Goal: Transaction & Acquisition: Purchase product/service

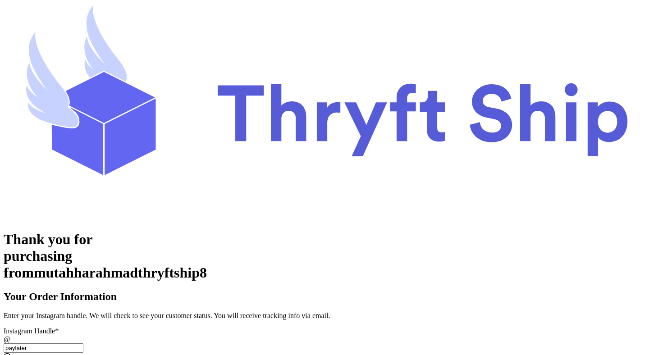
scroll to position [222, 0]
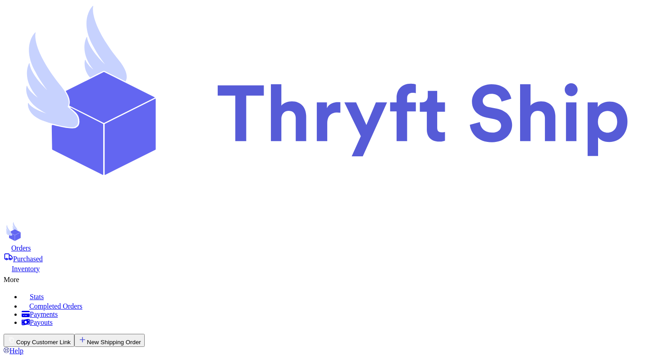
scroll to position [40, 0]
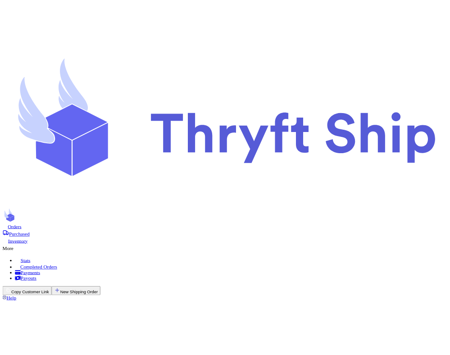
scroll to position [198, 0]
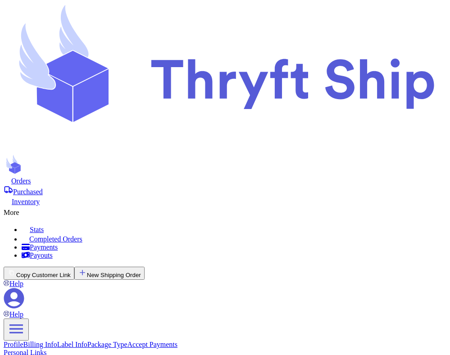
scroll to position [207, 0]
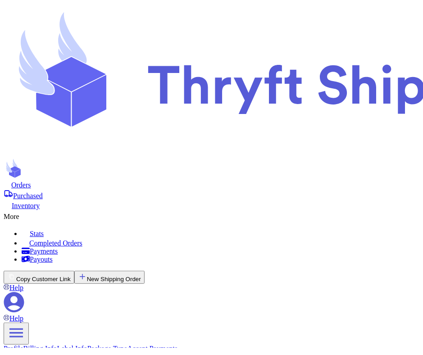
scroll to position [202, 0]
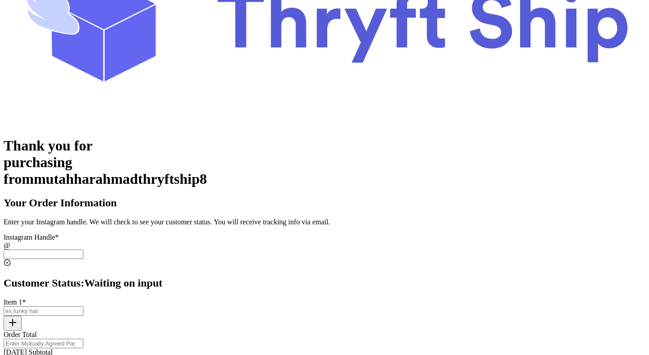
scroll to position [174, 0]
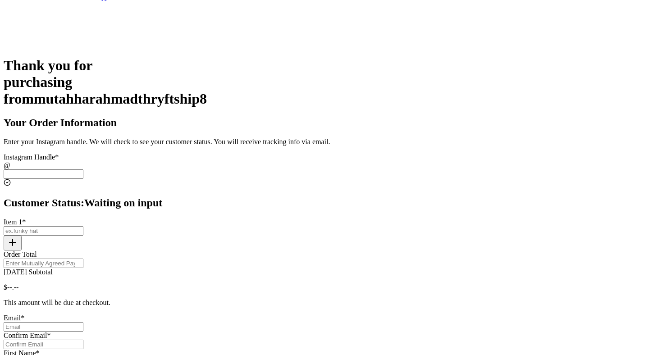
click at [286, 153] on div "Instagram Handle * @" at bounding box center [325, 170] width 642 height 35
click at [83, 170] on input "[DATE] Subtotal" at bounding box center [44, 174] width 80 height 9
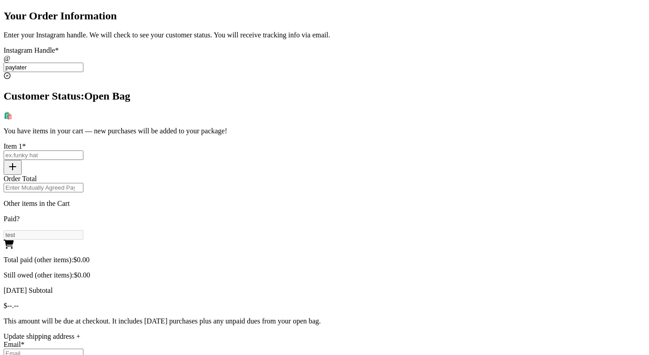
scroll to position [303, 0]
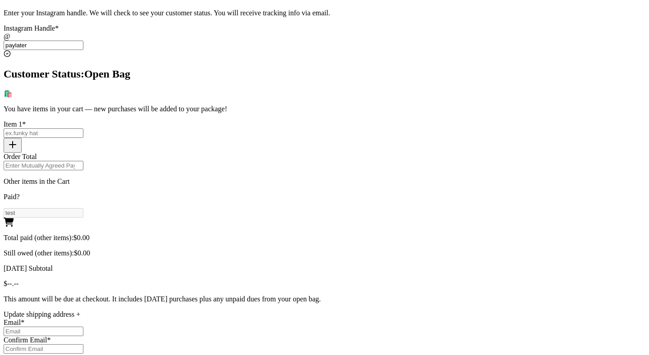
type input "paylater"
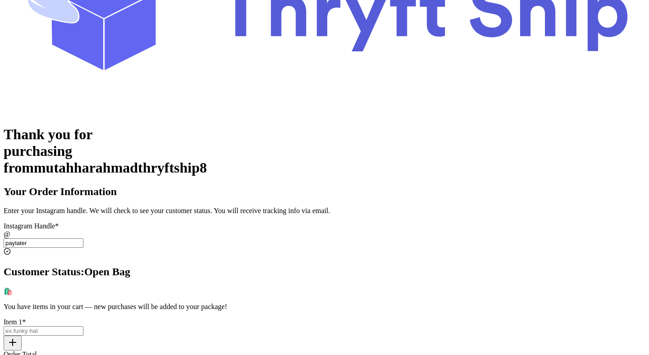
scroll to position [0, 0]
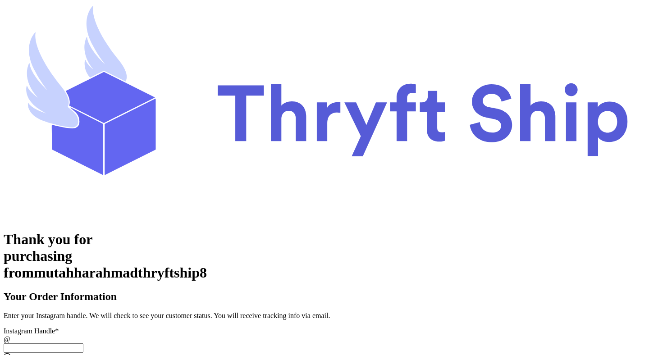
click at [83, 344] on input "[DATE] Subtotal" at bounding box center [44, 348] width 80 height 9
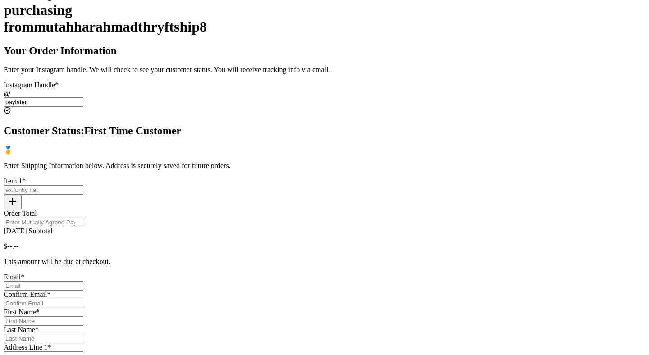
scroll to position [247, 0]
type input "paylater"
click at [83, 185] on input "[DATE] Subtotal" at bounding box center [44, 189] width 80 height 9
type input "test"
click at [83, 217] on input "Order Total" at bounding box center [44, 221] width 80 height 9
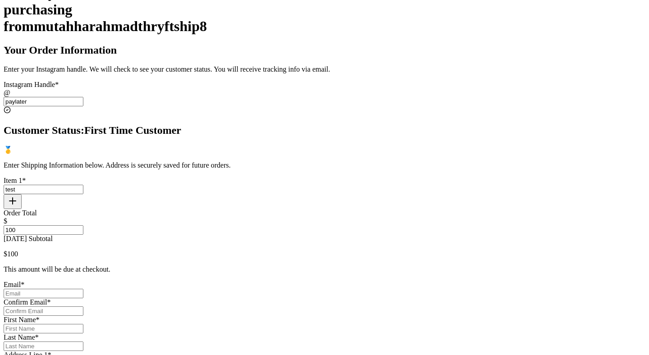
type input "100"
click at [83, 289] on input "[DATE] Subtotal" at bounding box center [44, 293] width 80 height 9
type input "[EMAIL_ADDRESS][DOMAIN_NAME]"
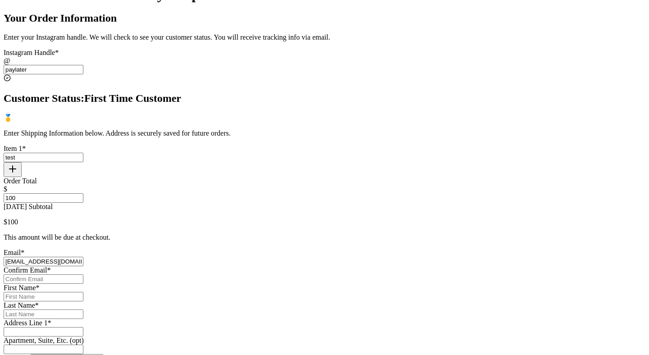
scroll to position [320, 0]
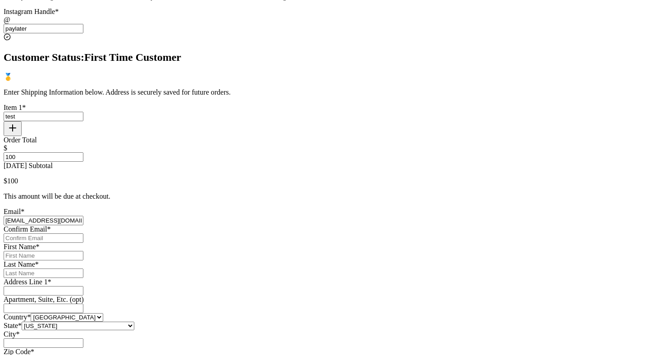
click at [83, 234] on input "Today's Subtotal" at bounding box center [44, 238] width 80 height 9
type input "[EMAIL_ADDRESS][DOMAIN_NAME]"
click at [83, 251] on input "Today's Subtotal" at bounding box center [44, 255] width 80 height 9
type input "Mutahhar"
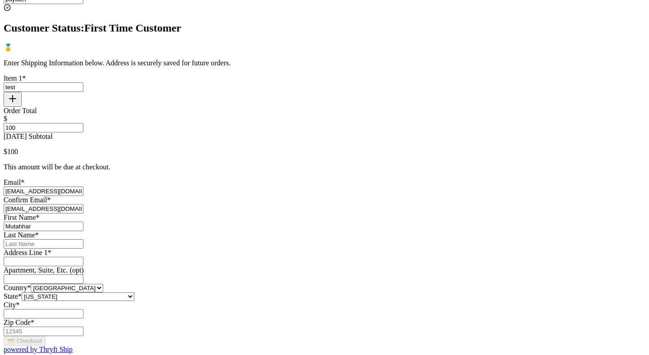
scroll to position [378, 0]
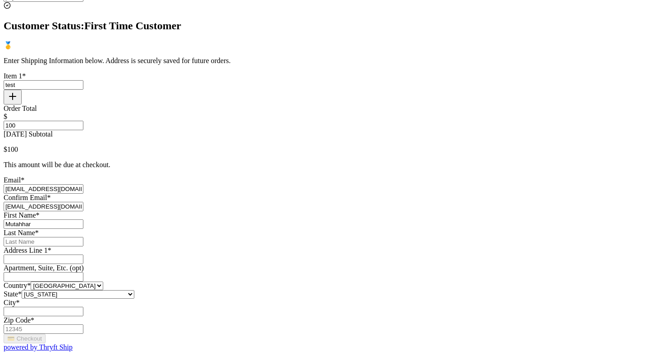
click at [83, 237] on input "Today's Subtotal" at bounding box center [44, 241] width 80 height 9
type input "[PERSON_NAME]"
click at [83, 259] on input "[DATE] Subtotal" at bounding box center [44, 259] width 80 height 9
type input "[STREET_ADDRESS]"
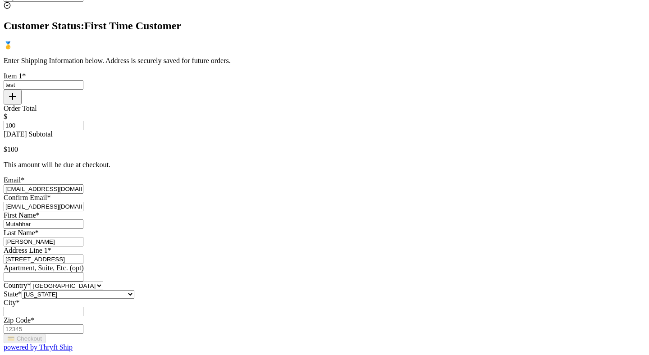
click at [83, 272] on input "[DATE] Subtotal" at bounding box center [44, 276] width 80 height 9
click at [83, 307] on input "[DATE] Subtotal" at bounding box center [44, 311] width 80 height 9
type input "[GEOGRAPHIC_DATA]"
click at [269, 316] on div "Zip Code *" at bounding box center [325, 325] width 642 height 18
click at [83, 325] on input "Zip Code *" at bounding box center [44, 329] width 80 height 9
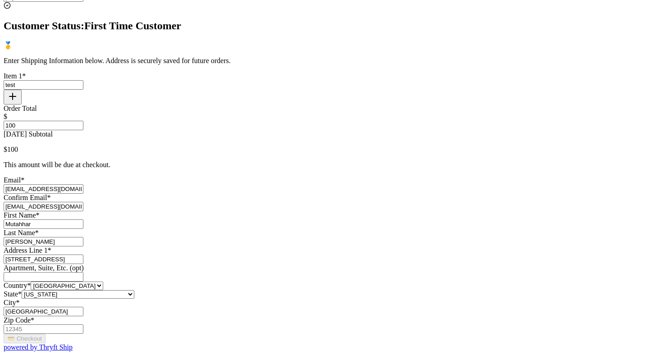
type input "84116"
click at [46, 334] on button "💳 Checkout" at bounding box center [25, 338] width 42 height 9
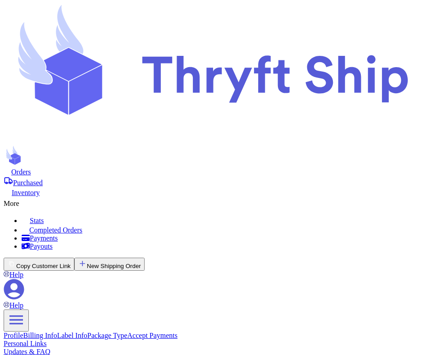
scroll to position [183, 0]
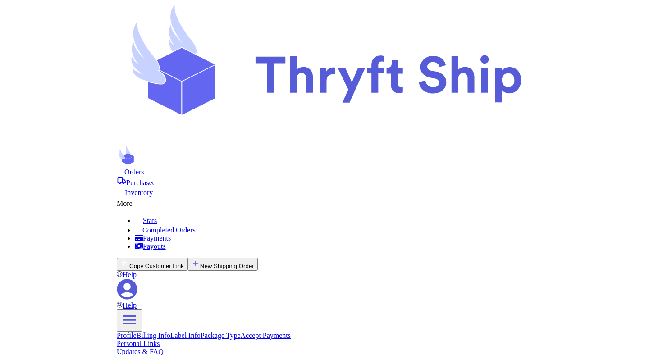
scroll to position [53, 0]
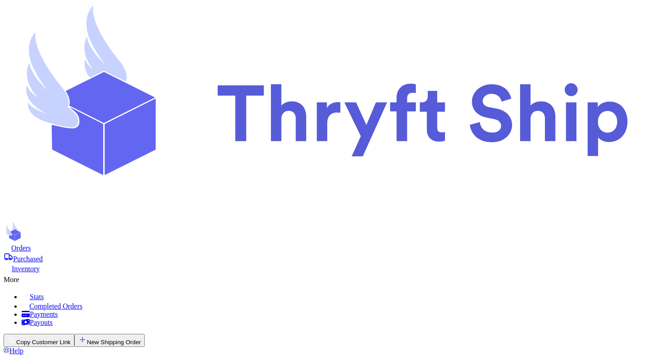
click at [137, 243] on div "Orders" at bounding box center [325, 247] width 642 height 9
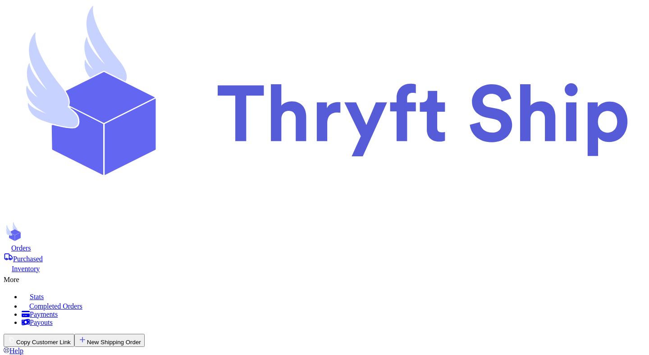
scroll to position [170, 0]
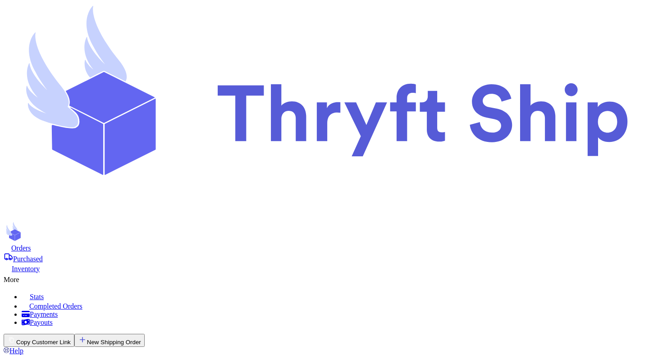
checkbox input "true"
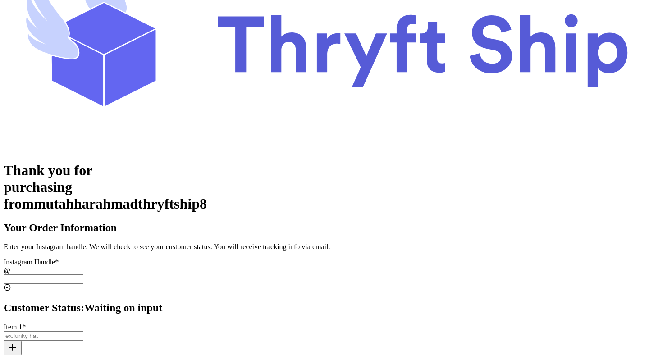
scroll to position [115, 0]
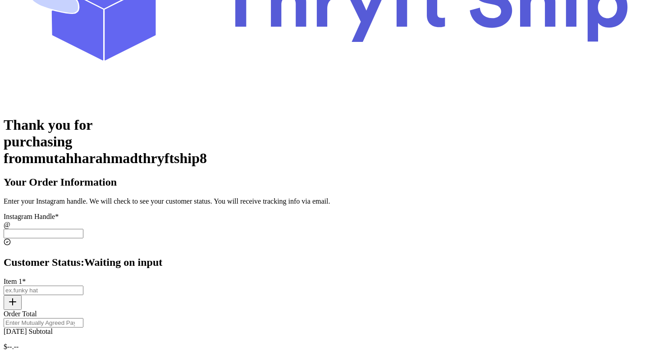
click at [83, 229] on input "[DATE] Subtotal" at bounding box center [44, 233] width 80 height 9
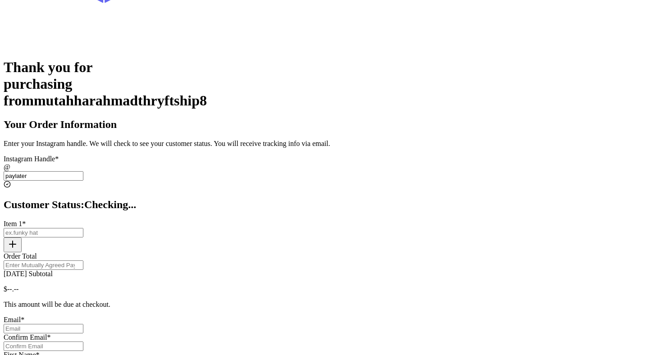
scroll to position [175, 0]
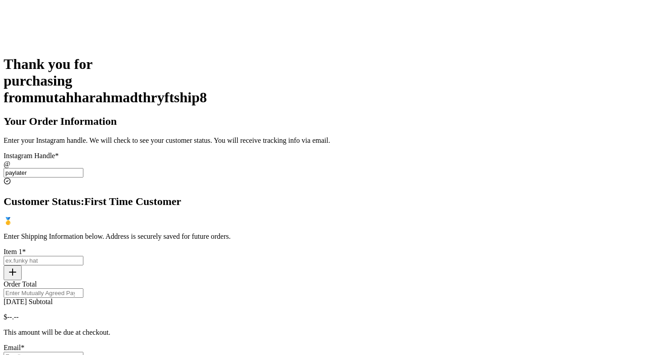
type input "paylater"
click at [313, 248] on div "Item 1 *" at bounding box center [325, 252] width 642 height 8
click at [83, 256] on input "[DATE] Subtotal" at bounding box center [44, 260] width 80 height 9
type input "test"
click at [83, 289] on input "Order Total" at bounding box center [44, 293] width 80 height 9
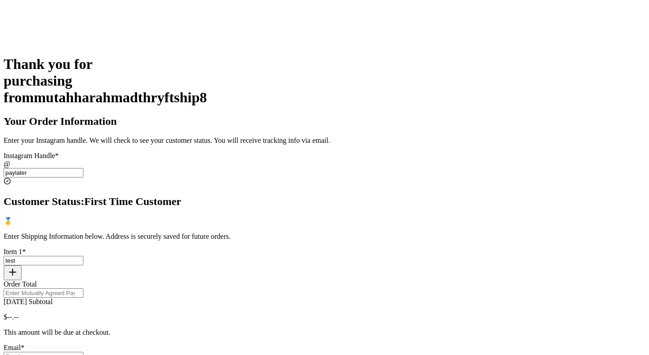
click at [83, 289] on input "Order Total" at bounding box center [44, 293] width 80 height 9
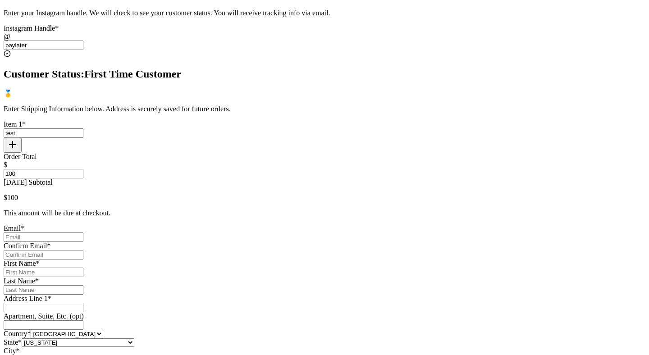
scroll to position [379, 0]
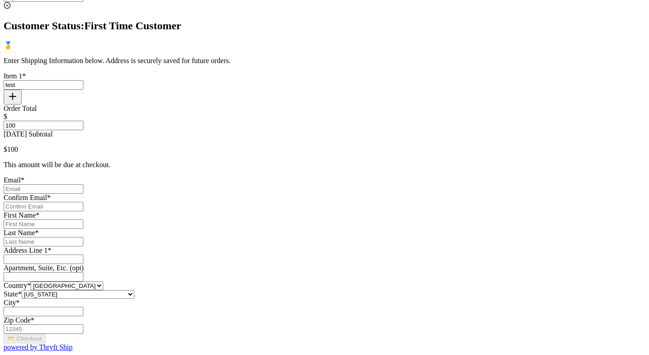
type input "100"
click at [83, 184] on input "Today's Subtotal" at bounding box center [44, 188] width 80 height 9
type input "[EMAIL_ADDRESS][DOMAIN_NAME]"
click at [83, 202] on input "Today's Subtotal" at bounding box center [44, 206] width 80 height 9
type input "[EMAIL_ADDRESS][DOMAIN_NAME]"
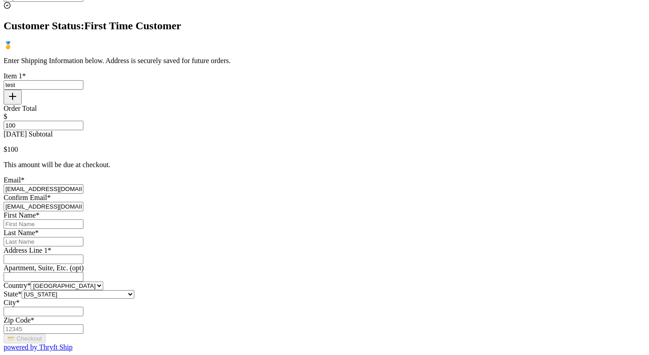
click at [83, 220] on input "Today's Subtotal" at bounding box center [44, 224] width 80 height 9
type input "Mutahhar"
click at [83, 237] on input "Today's Subtotal" at bounding box center [44, 241] width 80 height 9
type input "[PERSON_NAME]"
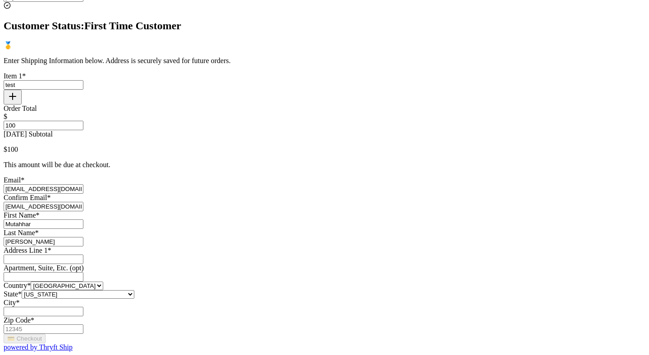
click at [282, 247] on div "Address Line 1 *" at bounding box center [325, 256] width 642 height 18
click at [83, 255] on input "[DATE] Subtotal" at bounding box center [44, 259] width 80 height 9
type input "[STREET_ADDRESS]"
click at [83, 307] on input "[DATE] Subtotal" at bounding box center [44, 311] width 80 height 9
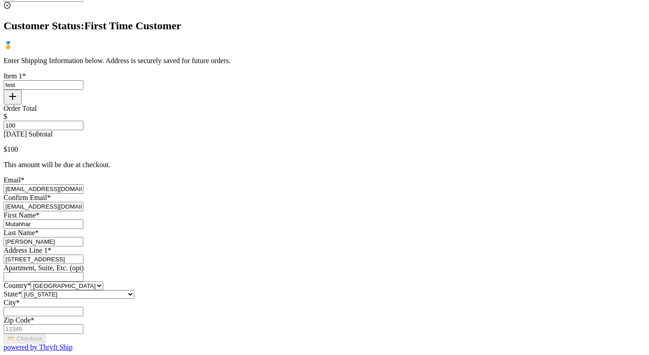
type input "[GEOGRAPHIC_DATA]"
click at [83, 325] on input "Zip Code *" at bounding box center [44, 329] width 80 height 9
type input "84116"
click at [46, 334] on button "💳 Checkout" at bounding box center [25, 338] width 42 height 9
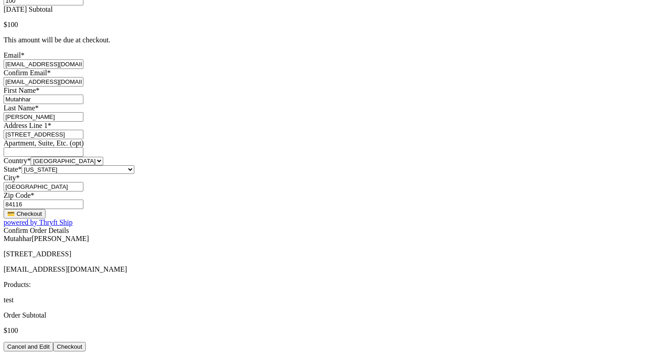
click at [86, 342] on button "Checkout" at bounding box center [69, 346] width 32 height 9
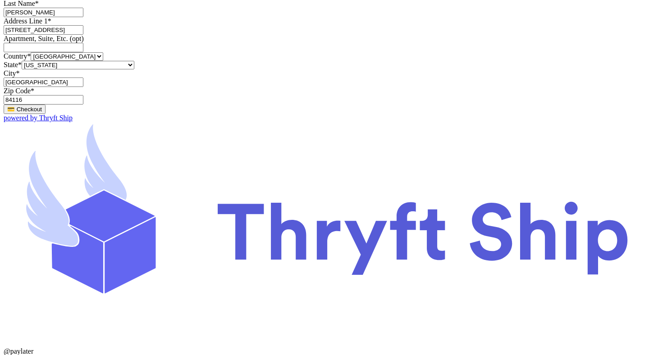
scroll to position [224, 0]
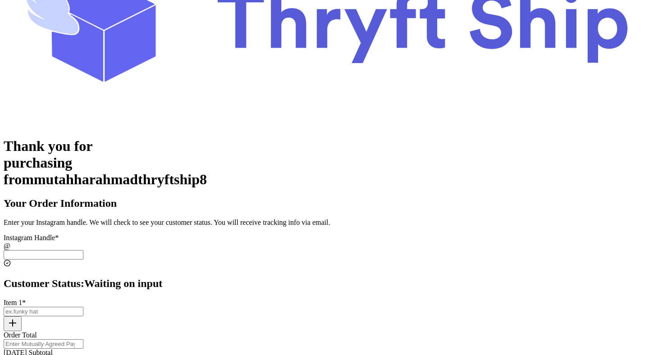
scroll to position [102, 0]
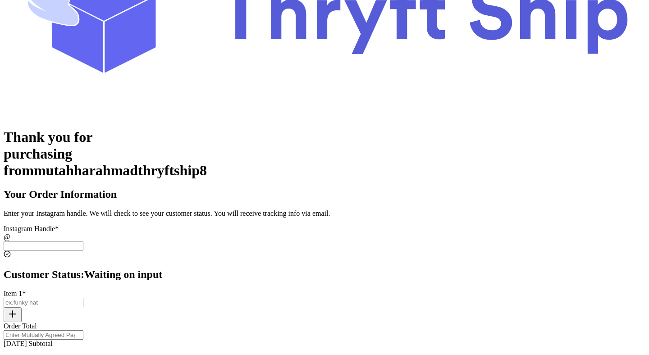
click at [83, 241] on input "[DATE] Subtotal" at bounding box center [44, 245] width 80 height 9
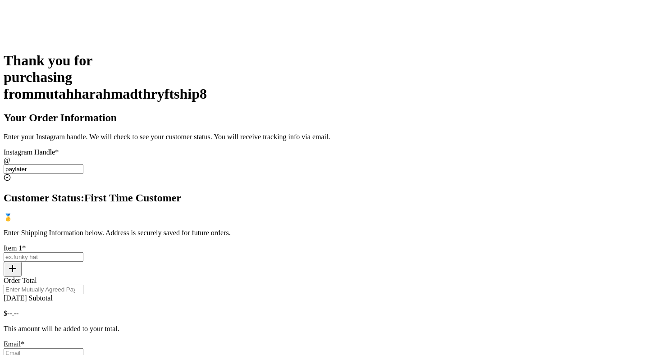
scroll to position [180, 0]
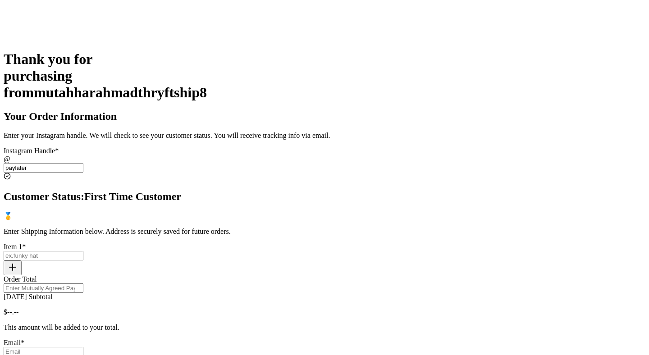
type input "paylater"
click at [83, 251] on input "[DATE] Subtotal" at bounding box center [44, 255] width 80 height 9
type input "test"
click at [83, 284] on input "Order Total" at bounding box center [44, 288] width 80 height 9
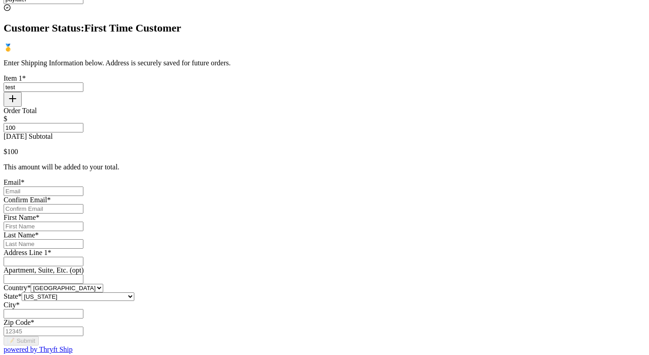
scroll to position [370, 0]
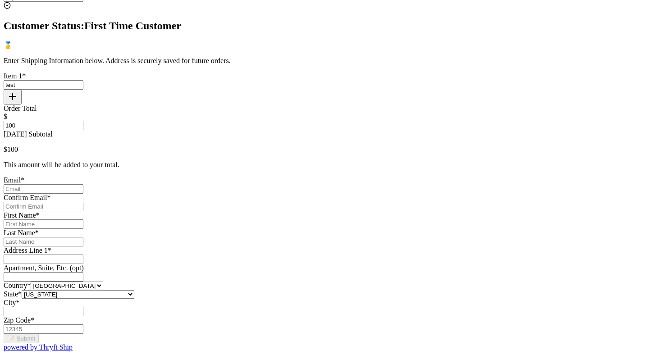
type input "100"
click at [83, 184] on input "[DATE] Subtotal" at bounding box center [44, 188] width 80 height 9
type input "mutahhar.ahmad+2@thryftship.com"
click at [83, 202] on input "[DATE] Subtotal" at bounding box center [44, 206] width 80 height 9
type input "mutahhar.ahmad+2@thryftship.com"
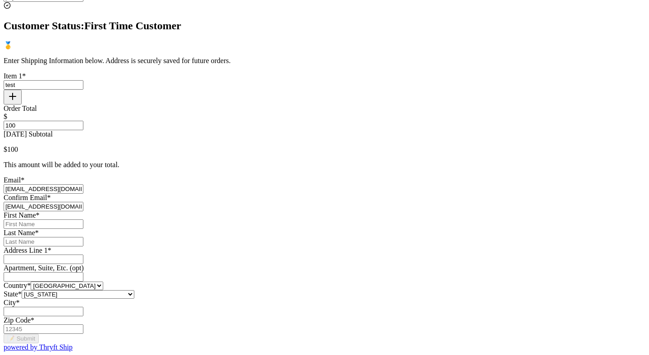
click at [83, 220] on input "[DATE] Subtotal" at bounding box center [44, 224] width 80 height 9
type input "Mutahhar"
click at [290, 242] on div "Last Name *" at bounding box center [325, 238] width 642 height 18
click at [83, 237] on input "[DATE] Subtotal" at bounding box center [44, 241] width 80 height 9
type input "Ahmad"
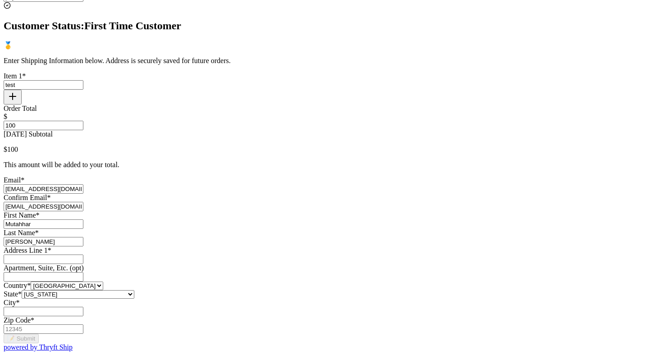
scroll to position [511, 0]
click at [83, 272] on input "[DATE] Subtotal" at bounding box center [44, 276] width 80 height 9
type input "Apt #12C"
click at [83, 255] on input "[DATE] Subtotal" at bounding box center [44, 259] width 80 height 9
type input "PSC 817 BOX 1814"
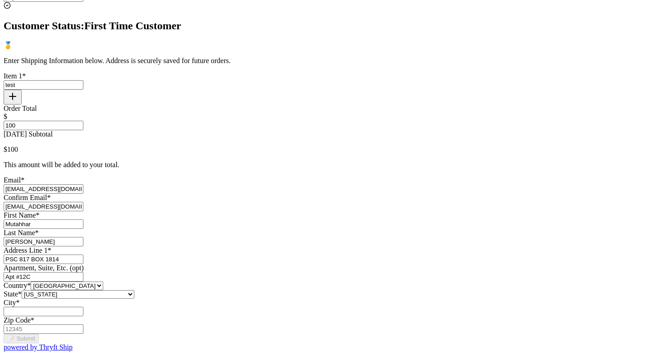
click at [83, 255] on input "PSC 817 BOX 1814" at bounding box center [44, 259] width 80 height 9
click at [83, 255] on input "[DATE] Subtotal" at bounding box center [44, 259] width 80 height 9
type input "1234 South Temple Street"
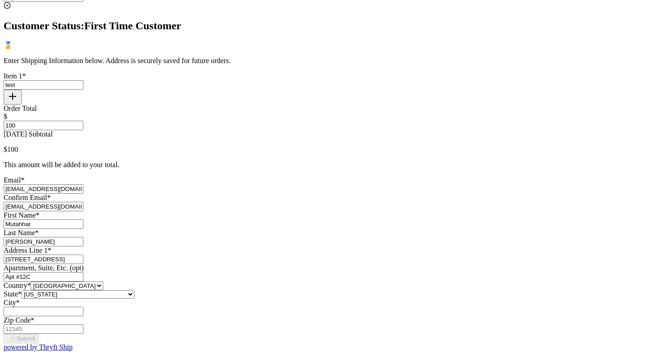
scroll to position [581, 0]
click at [83, 307] on input "[DATE] Subtotal" at bounding box center [44, 311] width 80 height 9
type input "Salt Lake City"
click at [83, 325] on input "Zip Code *" at bounding box center [44, 329] width 80 height 9
type input "84116"
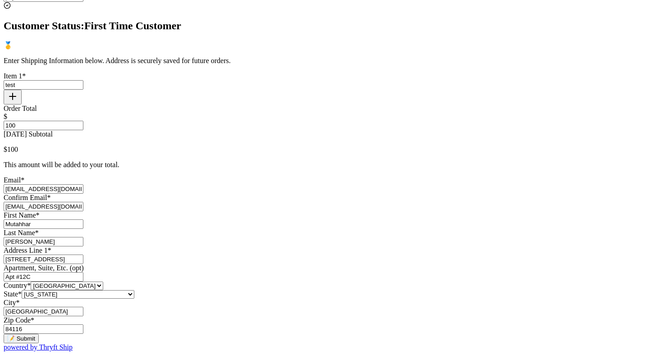
click at [39, 334] on button "📝 Submit" at bounding box center [21, 338] width 35 height 9
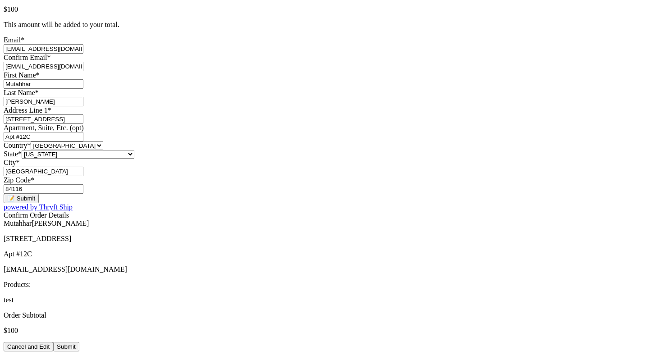
click at [79, 342] on button "Submit" at bounding box center [66, 346] width 26 height 9
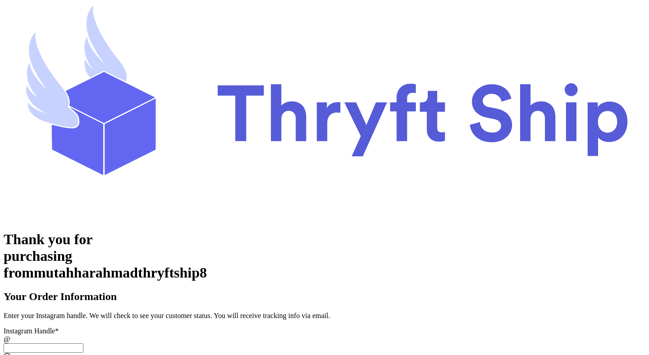
click at [83, 344] on input "[DATE] Subtotal" at bounding box center [44, 348] width 80 height 9
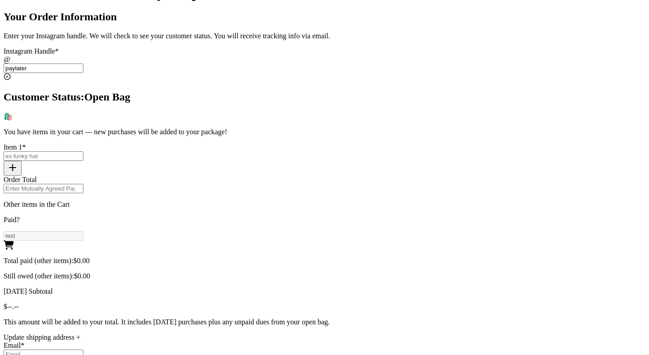
type input "paylater"
click at [434, 257] on div "Total paid (other items): $ 0.00 Still owed (other items): $ 0.00" at bounding box center [325, 268] width 642 height 23
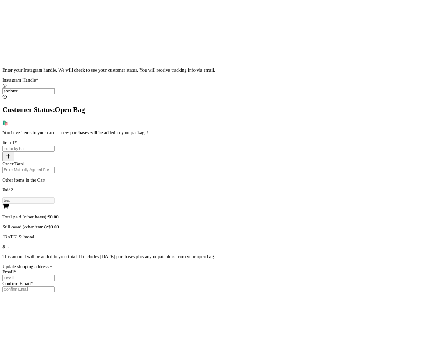
scroll to position [307, 0]
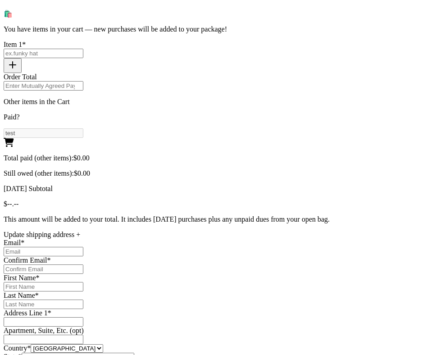
click at [366, 147] on div "Thank you for purchasing from mutahharahmadthryftship8 Your Order Information E…" at bounding box center [212, 132] width 416 height 566
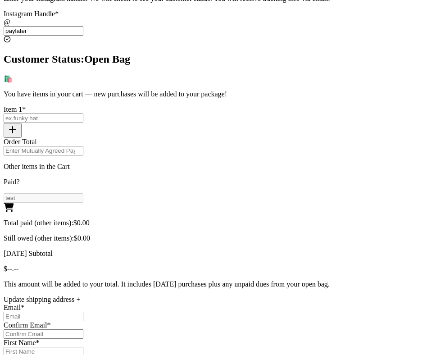
scroll to position [271, 0]
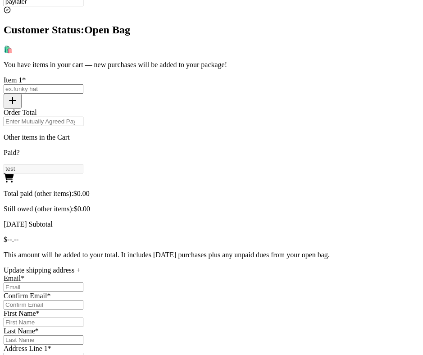
click at [83, 93] on input "[DATE] Subtotal" at bounding box center [44, 88] width 80 height 9
type input "test 2"
click at [83, 126] on input "Order Total" at bounding box center [44, 121] width 80 height 9
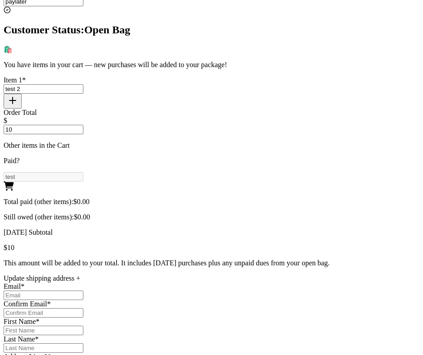
type input "100"
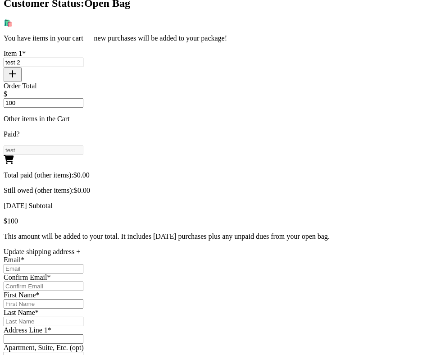
scroll to position [317, 0]
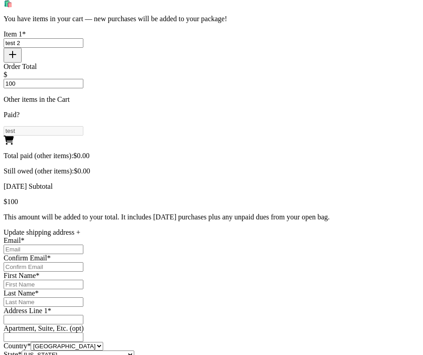
click at [226, 302] on body "Thank you for purchasing from mutahharahmadthryftship8 Your Order Information E…" at bounding box center [212, 49] width 416 height 725
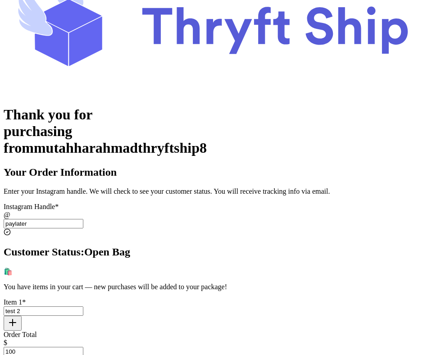
scroll to position [41, 0]
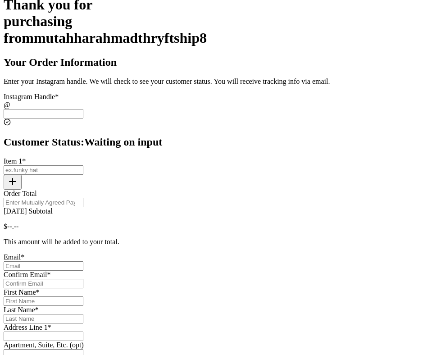
scroll to position [148, 0]
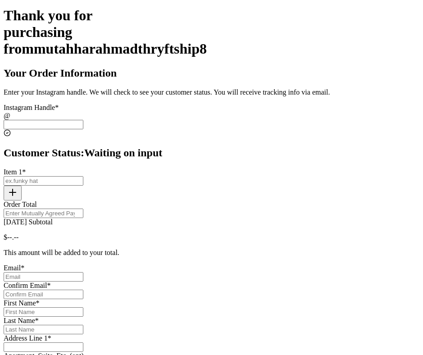
click at [83, 120] on input "[DATE] Subtotal" at bounding box center [44, 124] width 80 height 9
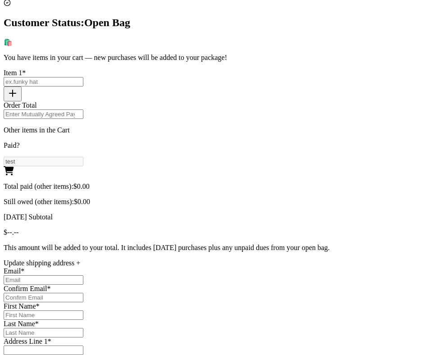
scroll to position [274, 0]
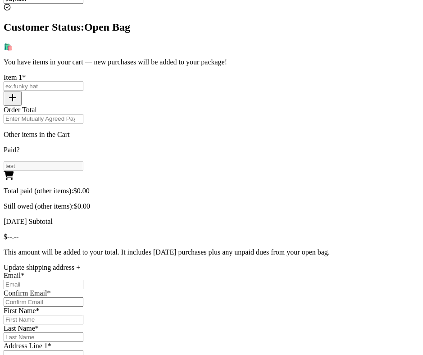
type input "paylater"
click at [83, 88] on input "Today's Subtotal" at bounding box center [44, 86] width 80 height 9
type input "test 2"
click at [213, 124] on div "Order Total" at bounding box center [212, 115] width 416 height 18
click at [83, 116] on input "Order Total" at bounding box center [44, 118] width 80 height 9
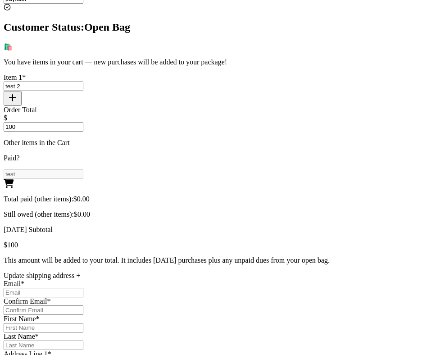
scroll to position [317, 0]
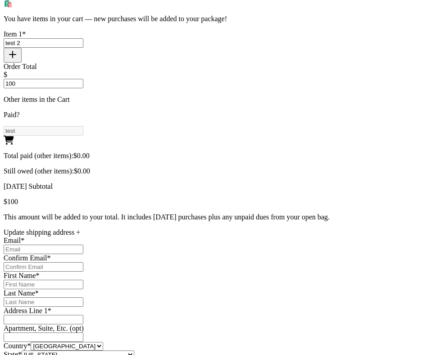
type input "100"
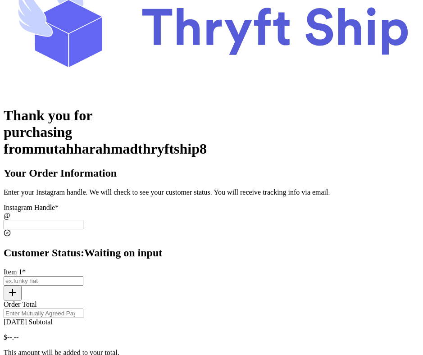
scroll to position [50, 0]
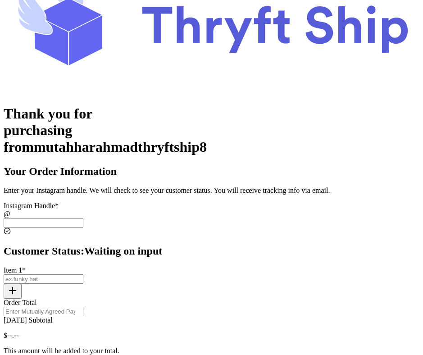
click at [83, 218] on input "[DATE] Subtotal" at bounding box center [44, 222] width 80 height 9
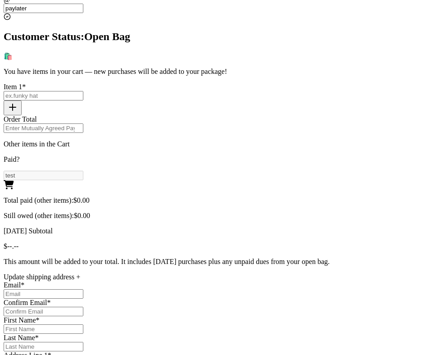
scroll to position [241, 0]
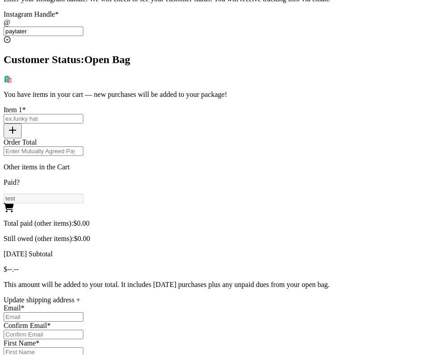
type input "paylater"
click at [83, 118] on input "[DATE] Subtotal" at bounding box center [44, 118] width 80 height 9
type input "test 2"
click at [83, 156] on input "Order Total" at bounding box center [44, 151] width 80 height 9
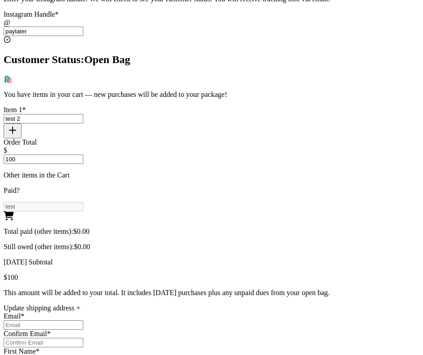
scroll to position [317, 0]
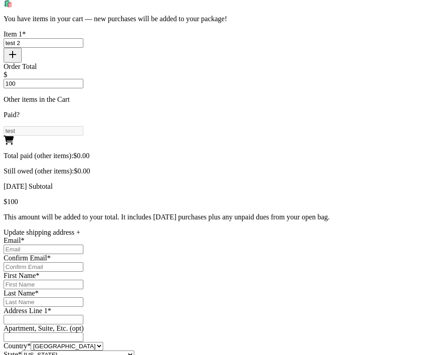
type input "100"
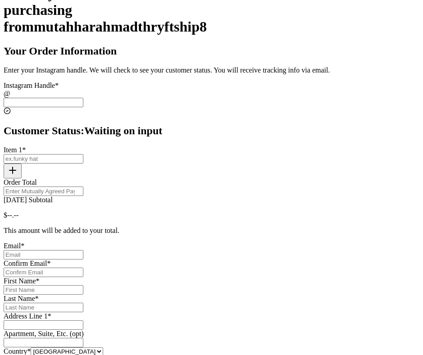
scroll to position [167, 0]
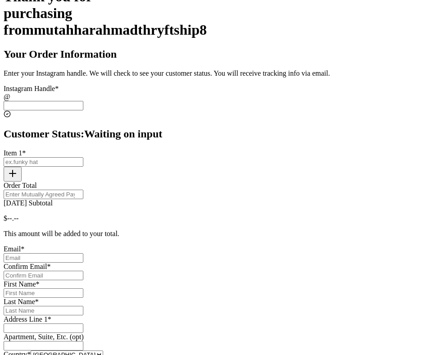
click at [83, 101] on input "[DATE] Subtotal" at bounding box center [44, 105] width 80 height 9
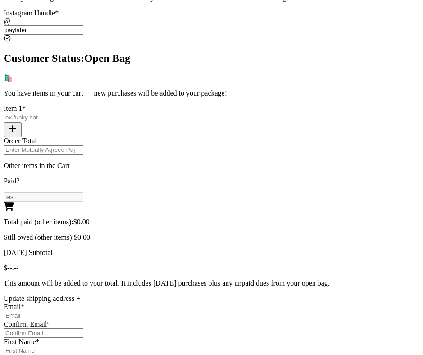
scroll to position [243, 0]
type input "paylater"
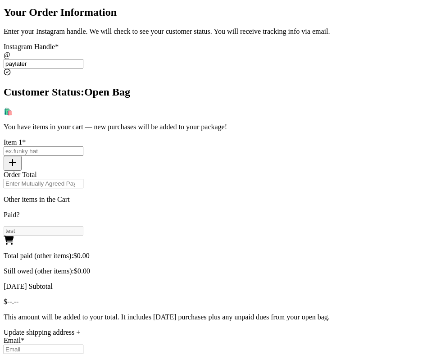
scroll to position [317, 0]
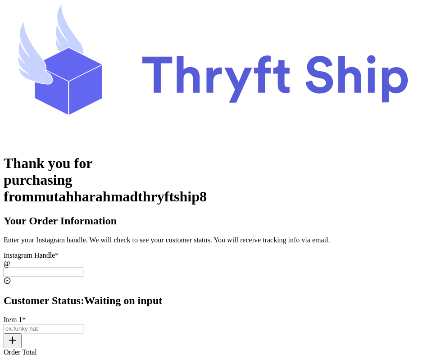
click at [83, 268] on input "[DATE] Subtotal" at bounding box center [44, 272] width 80 height 9
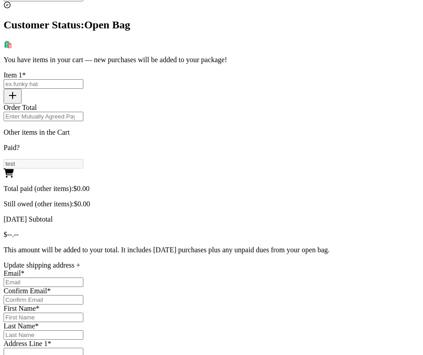
scroll to position [311, 0]
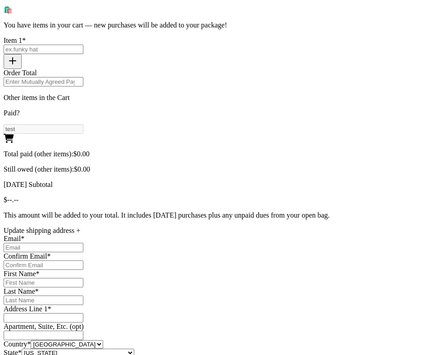
type input "paylater"
click at [83, 46] on input "[DATE] Subtotal" at bounding box center [44, 49] width 80 height 9
type input "test 2"
click at [83, 85] on input "Order Total" at bounding box center [44, 81] width 80 height 9
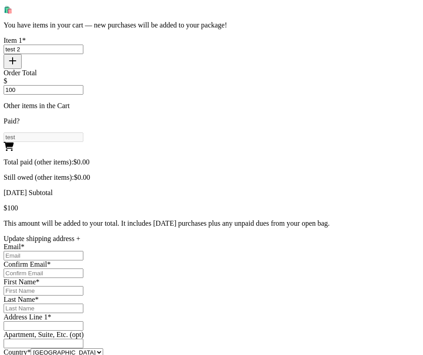
scroll to position [317, 0]
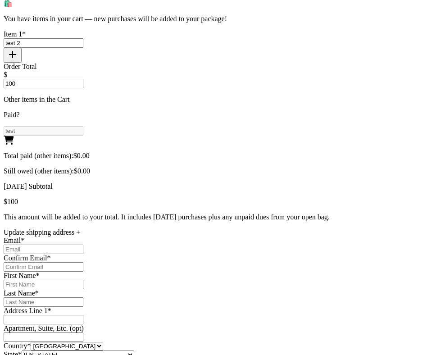
type input "100"
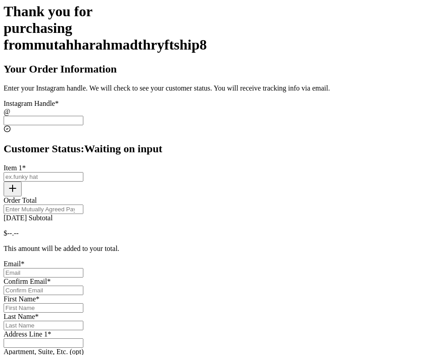
scroll to position [177, 0]
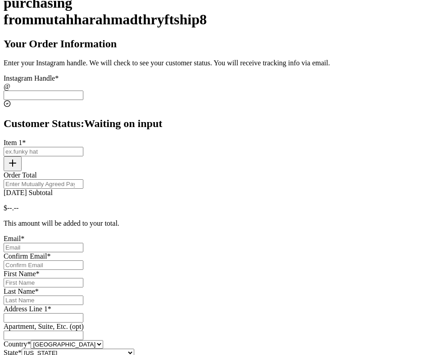
click at [83, 91] on input "[DATE] Subtotal" at bounding box center [44, 95] width 80 height 9
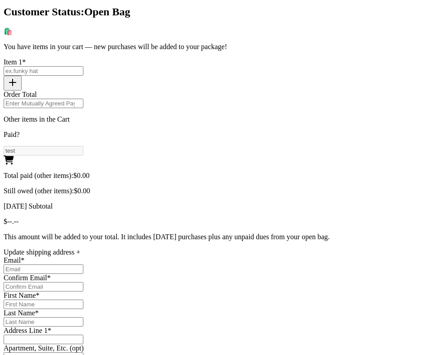
scroll to position [317, 0]
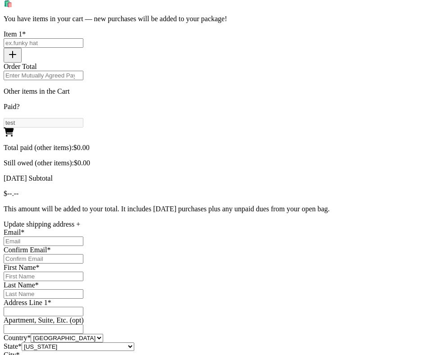
type input "paylater"
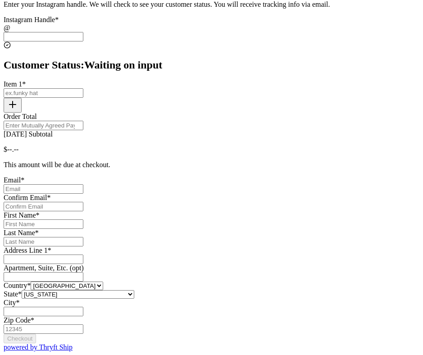
scroll to position [188, 0]
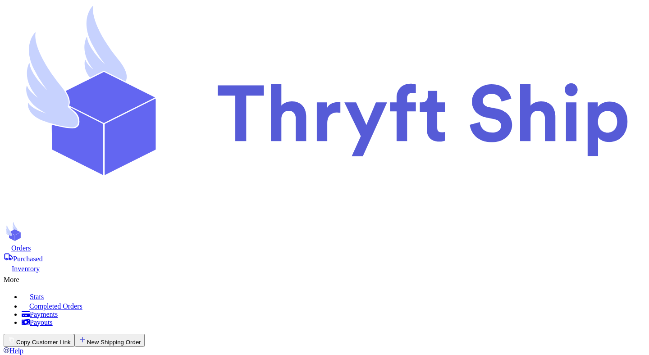
checkbox input "true"
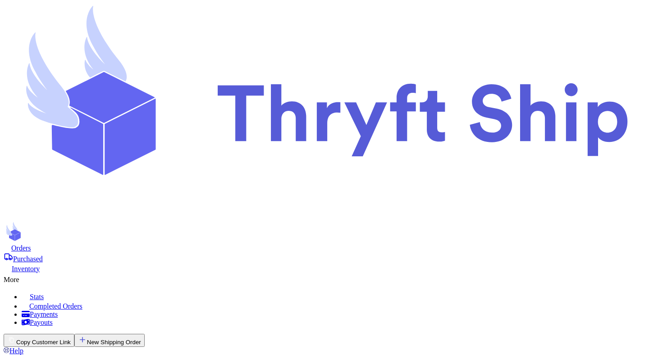
select select "MERCHANDISE"
type input "[GEOGRAPHIC_DATA]"
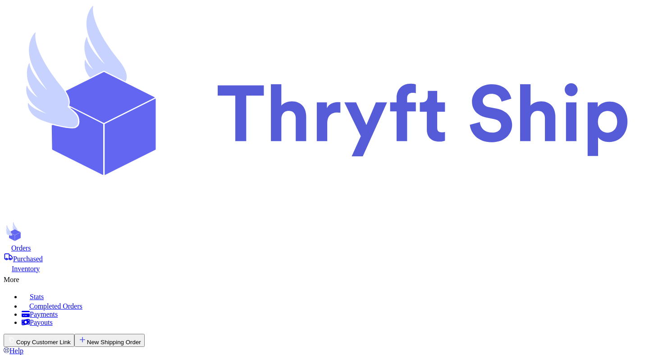
type input "84116"
type input "football"
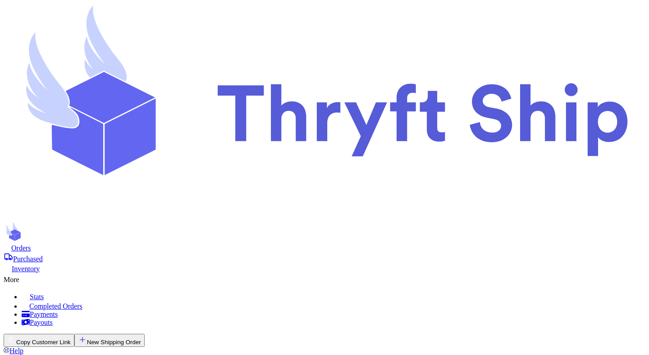
select select "paid"
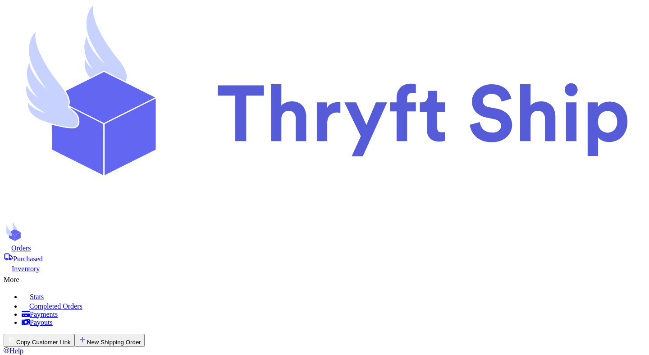
type input "33"
type input "10"
type input "20"
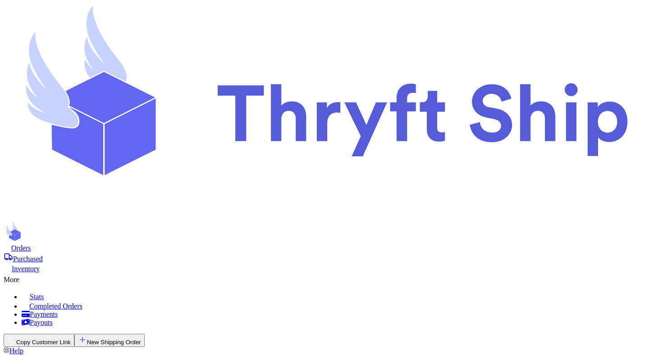
scroll to position [673, 0]
type input "30"
type input "Mutahhar Ahmad"
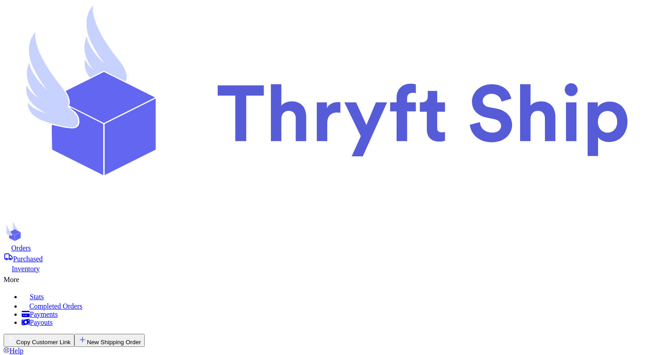
select select "MERCHANDISE"
type input "Nike tank top"
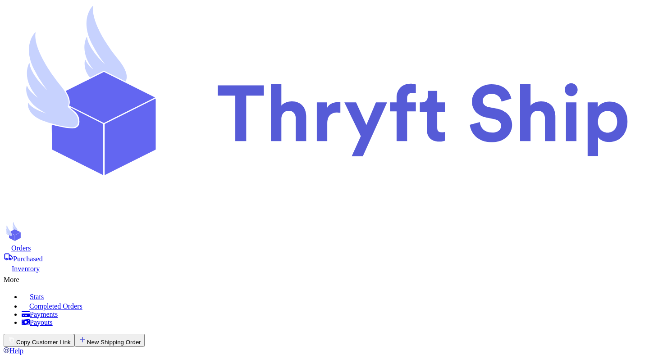
type input "6104.43.0000"
type input "1"
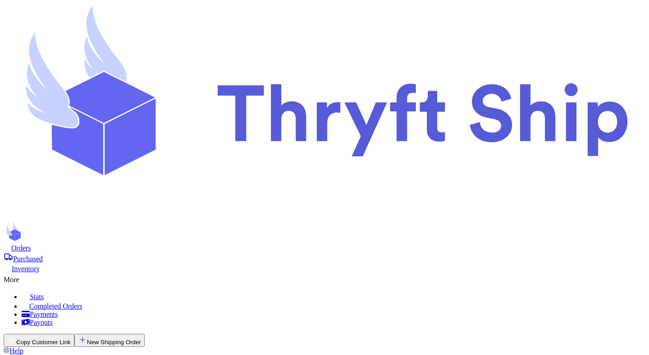
scroll to position [990, 0]
type input "33"
type input "5"
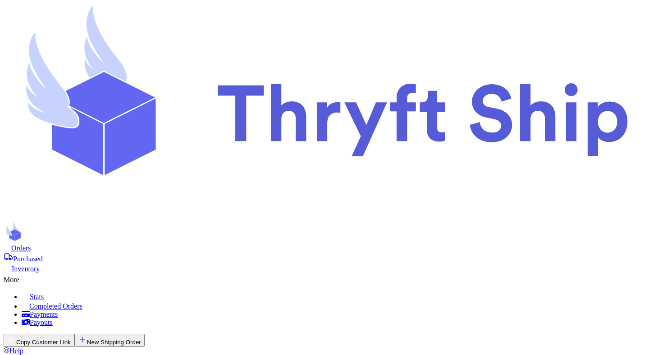
select select "CO"
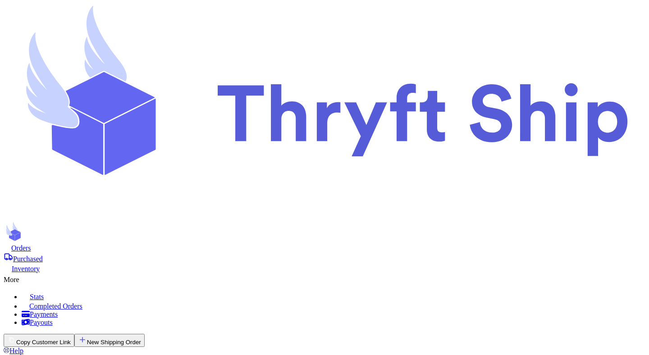
paste input "Denver"
type input "Denver"
paste input "020"
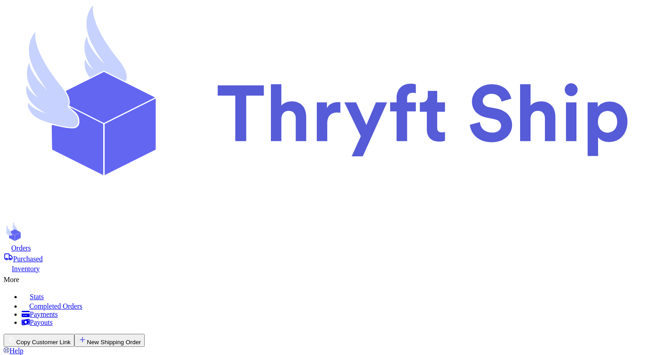
scroll to position [115, 0]
type input "2"
type input "1"
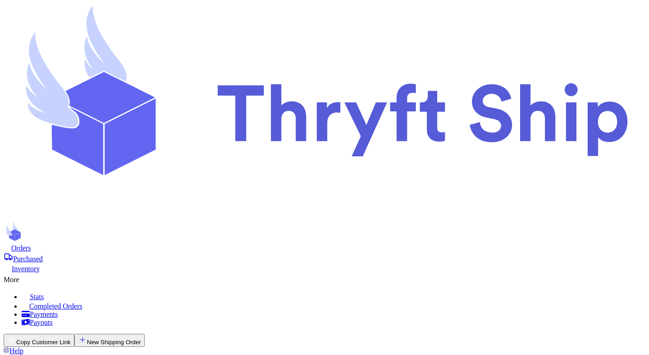
checkbox input "true"
select select "MERCHANDISE"
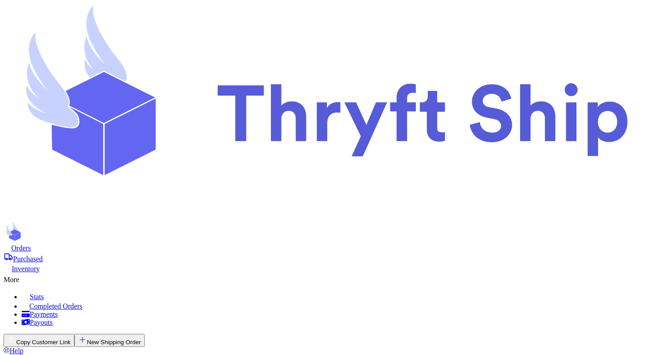
checkbox input "false"
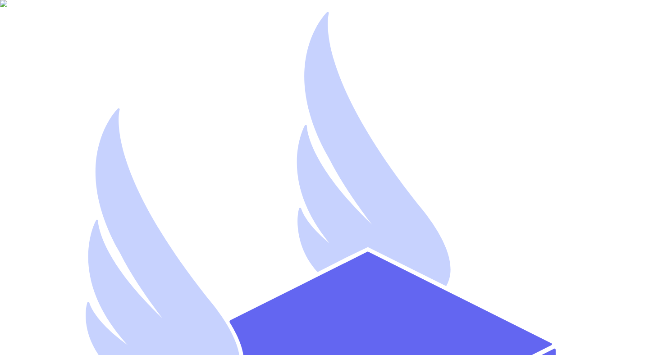
type input "[EMAIL_ADDRESS][DOMAIN_NAME]"
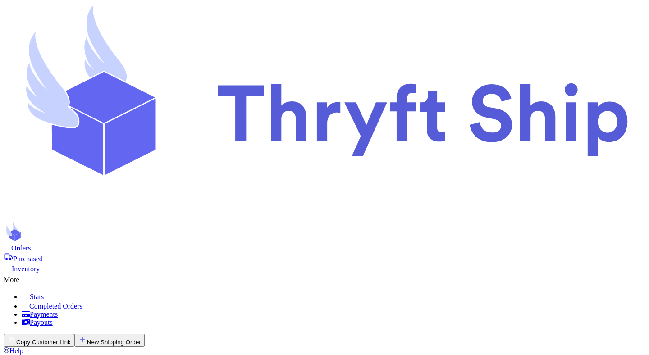
checkbox input "false"
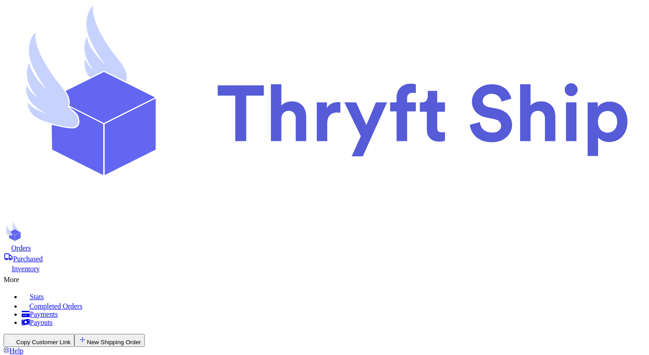
click at [145, 243] on div "Orders" at bounding box center [325, 247] width 642 height 9
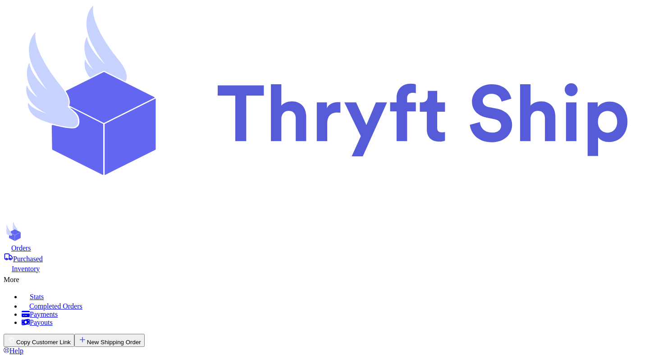
checkbox input "false"
click at [145, 334] on button "New Shipping Order" at bounding box center [109, 340] width 70 height 13
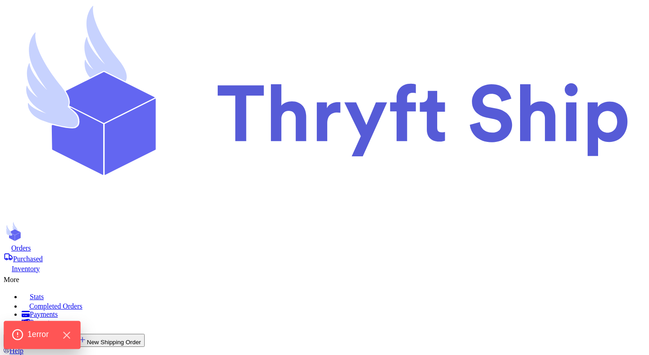
click at [37, 342] on div "1 error" at bounding box center [42, 335] width 77 height 28
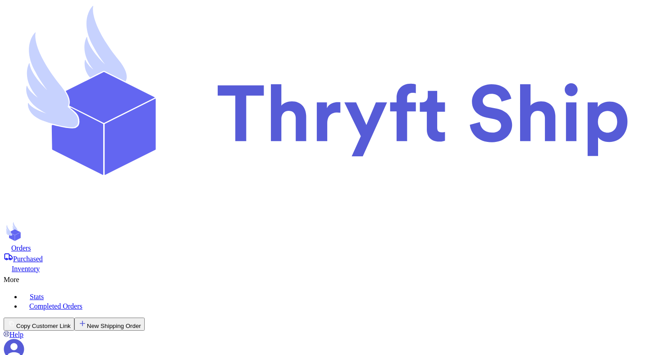
checkbox input "false"
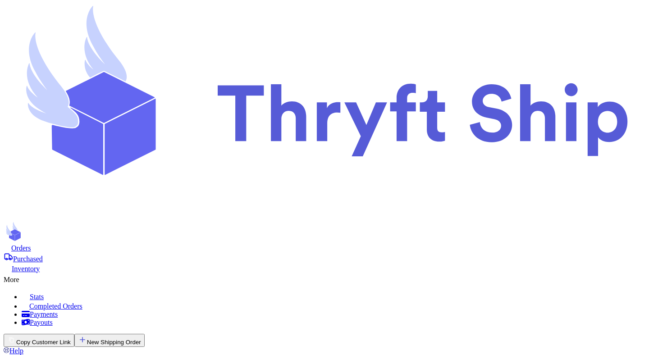
select select "MERCHANDISE"
click at [145, 334] on button "New Shipping Order" at bounding box center [109, 340] width 70 height 13
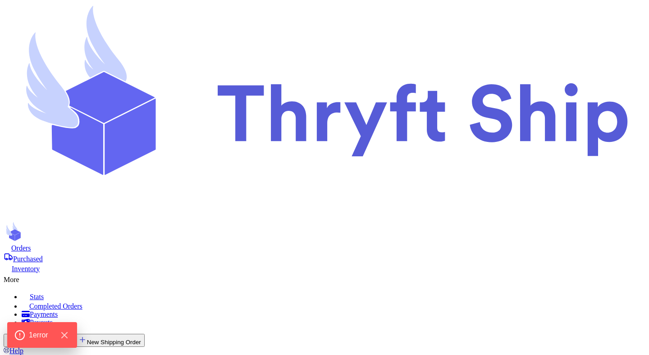
click at [145, 334] on button "New Shipping Order" at bounding box center [109, 340] width 70 height 13
checkbox input "false"
click at [145, 334] on button "New Shipping Order" at bounding box center [109, 340] width 70 height 13
click at [37, 339] on span "1 error" at bounding box center [37, 335] width 21 height 12
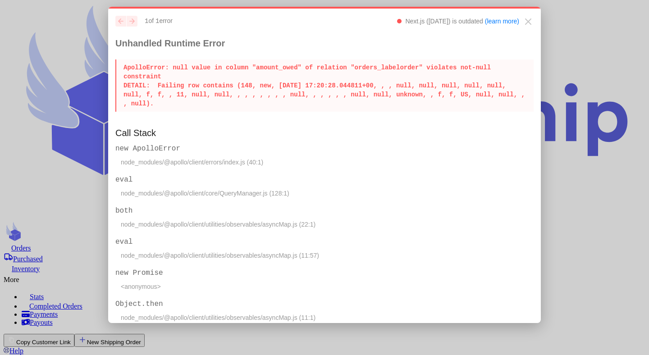
click at [289, 68] on p "ApolloError : null value in column "amount_owed" of relation "orders_labelorder…" at bounding box center [324, 86] width 418 height 52
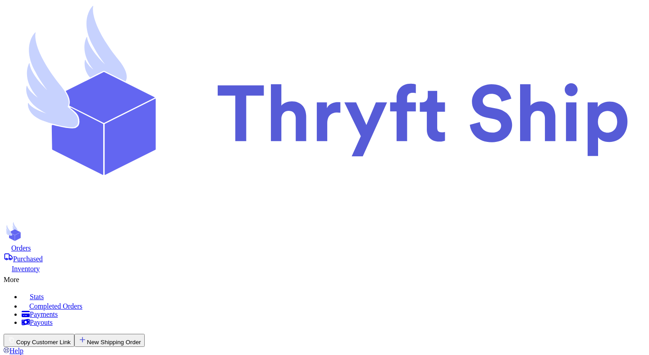
checkbox input "false"
click at [145, 334] on button "New Shipping Order" at bounding box center [109, 340] width 70 height 13
select select "MERCHANDISE"
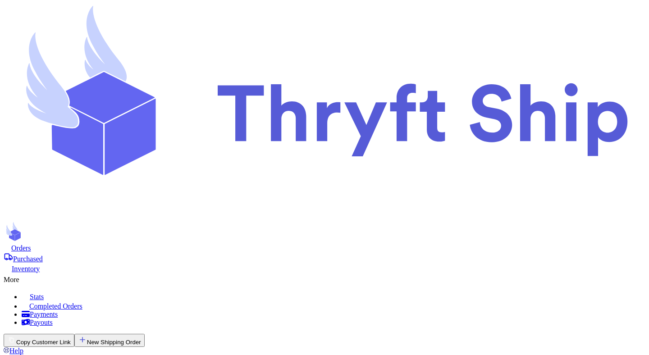
type input "test"
click at [145, 334] on button "New Shipping Order" at bounding box center [109, 340] width 70 height 13
type input "c"
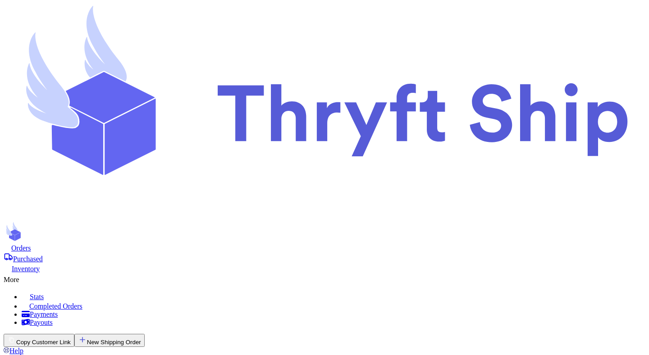
type input "co"
type input "colorado"
type input "testing"
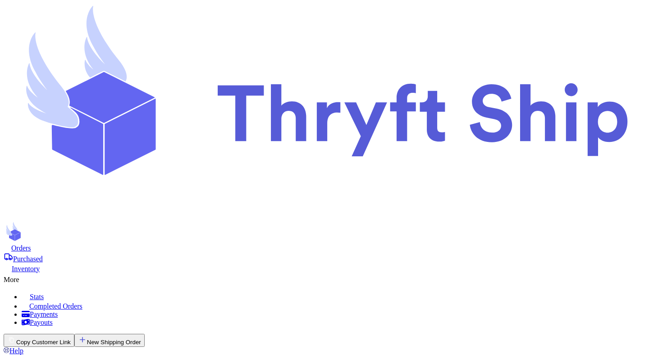
type input "colorado"
type input "3000 E 1st Ave"
type input "Denver"
select select "CO"
type input "80206"
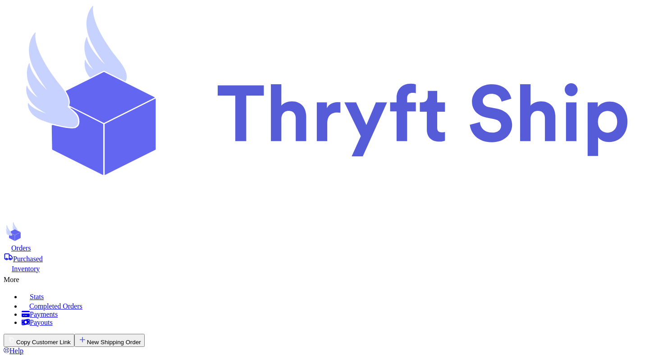
scroll to position [518, 0]
type input "1"
type input "10"
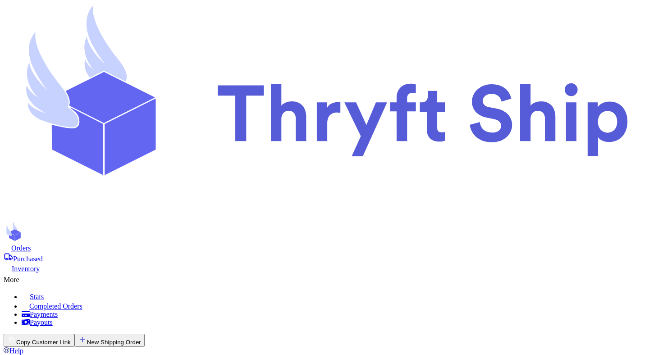
type input "20"
type input "3"
type input "30"
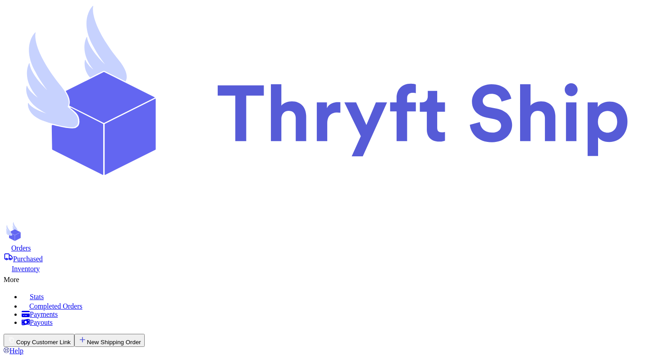
type input "33"
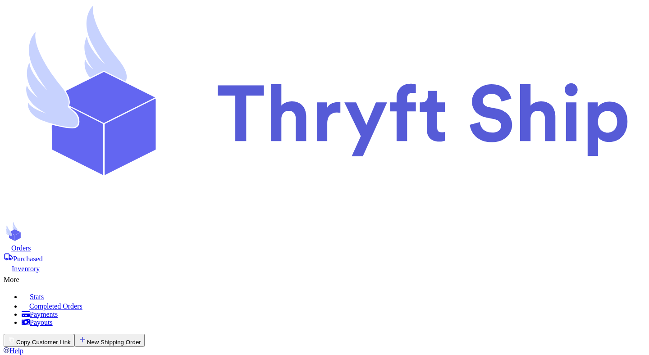
type input "one"
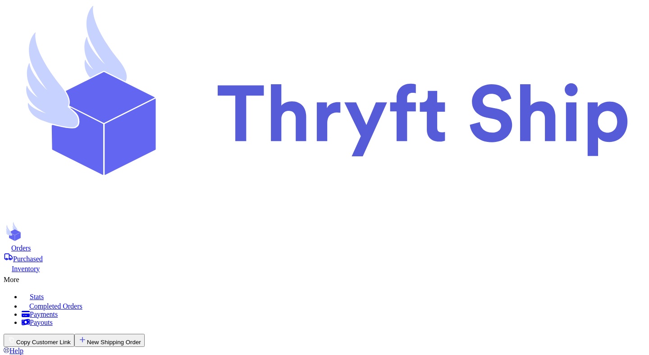
type input "Mutahhar Ahmad"
type input "Nike tank top"
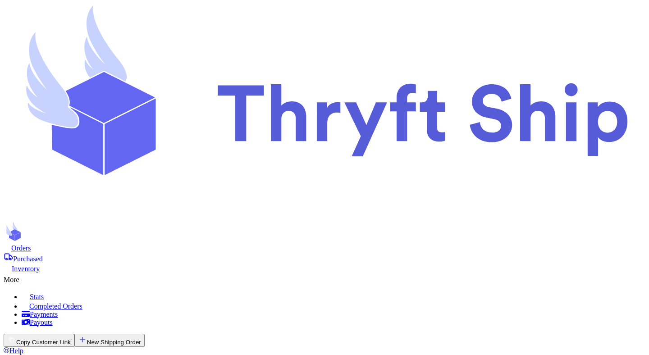
type input "6104.43.0000"
type input "1"
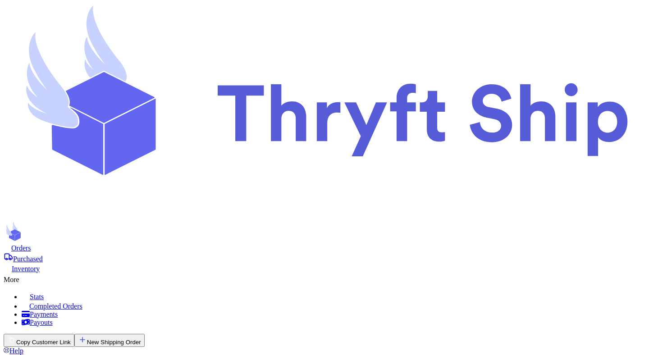
type input "33"
type input "5"
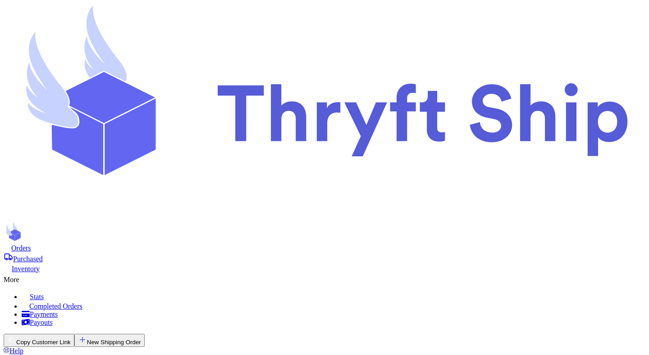
scroll to position [600, 0]
select select "MERCHANDISE"
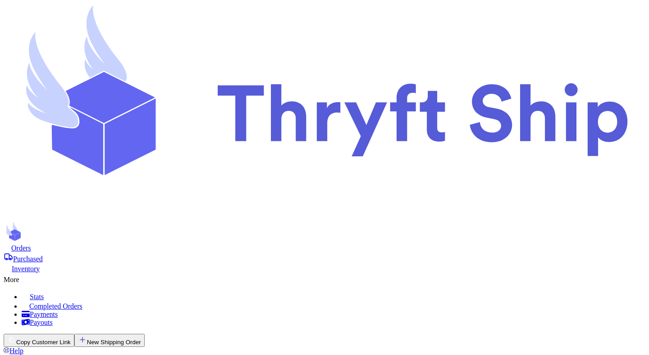
type input "2"
type input "1"
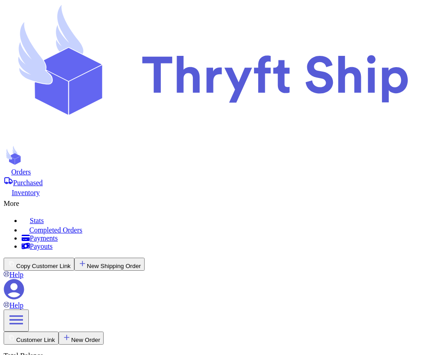
scroll to position [943, 0]
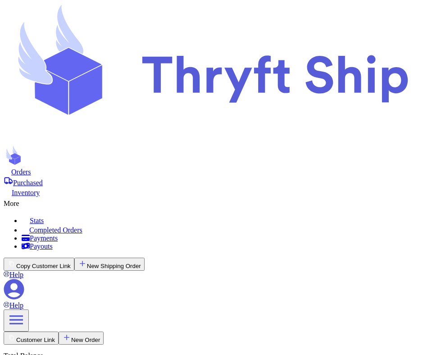
type input "5"
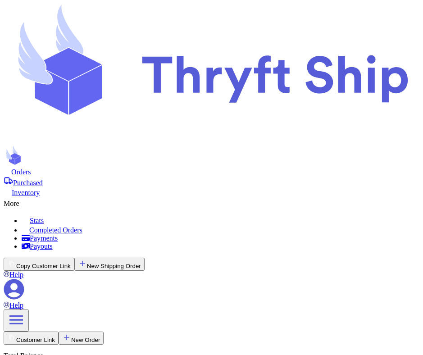
scroll to position [145, 0]
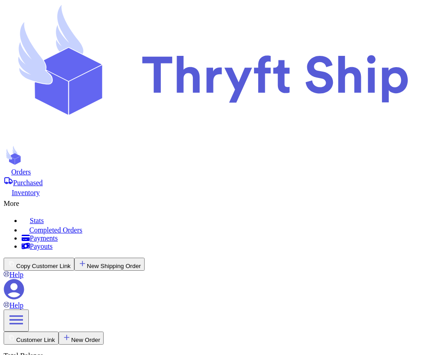
select select "CO"
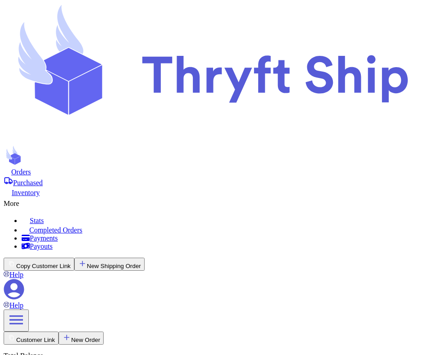
select select "CT"
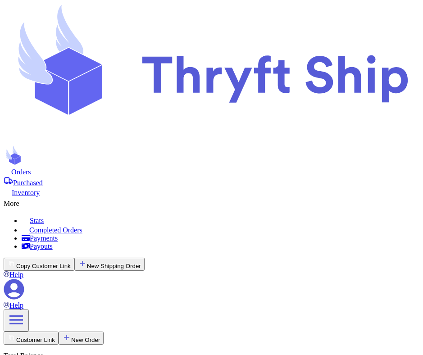
select select "MERCHANDISE"
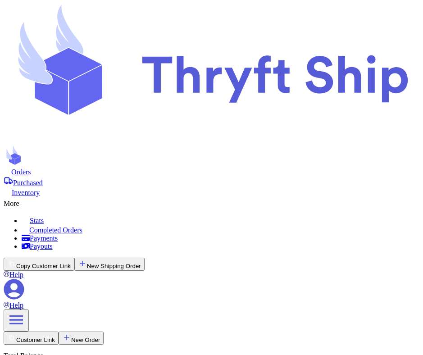
checkbox input "false"
